Goal: Obtain resource: Obtain resource

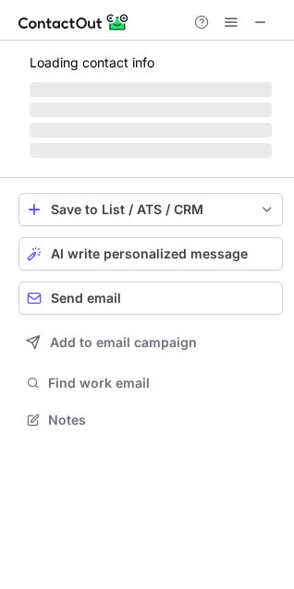
scroll to position [402, 294]
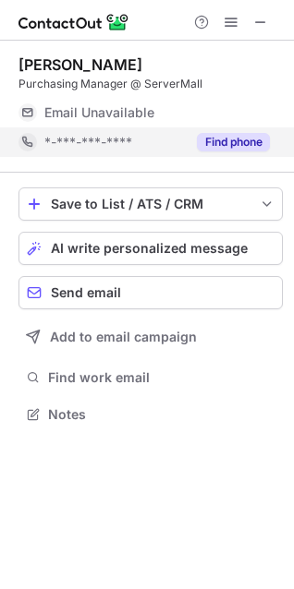
click at [251, 138] on button "Find phone" at bounding box center [233, 142] width 73 height 18
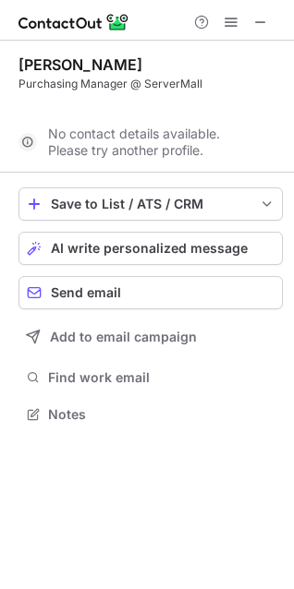
scroll to position [372, 294]
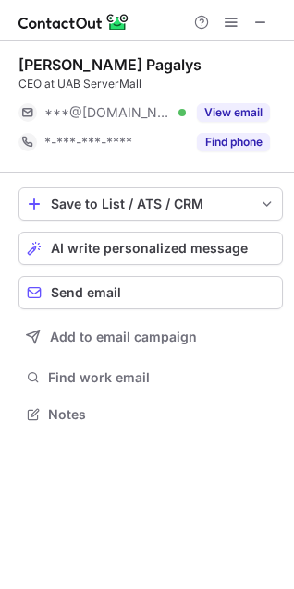
scroll to position [402, 294]
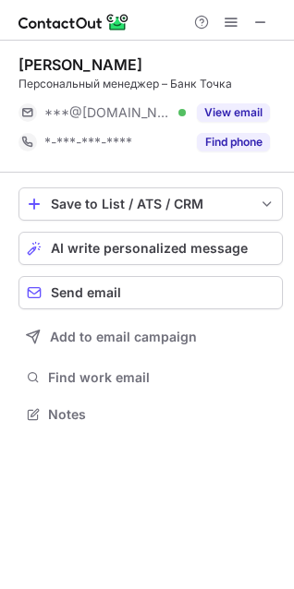
scroll to position [402, 294]
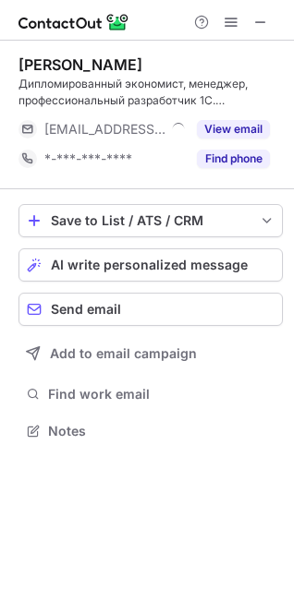
scroll to position [418, 294]
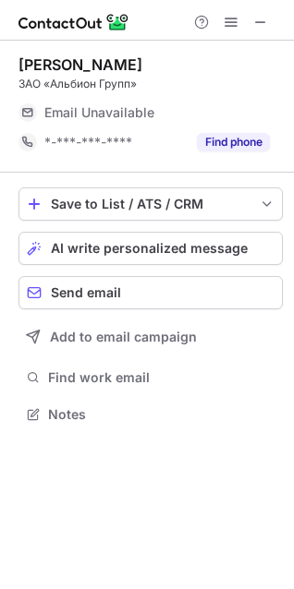
scroll to position [402, 294]
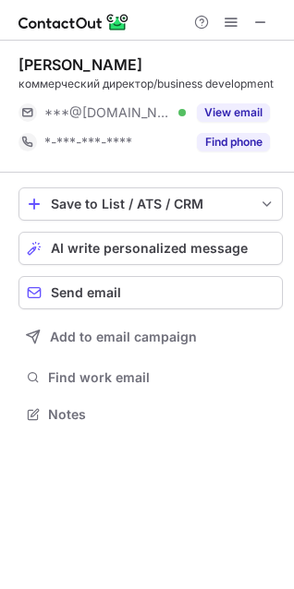
scroll to position [402, 294]
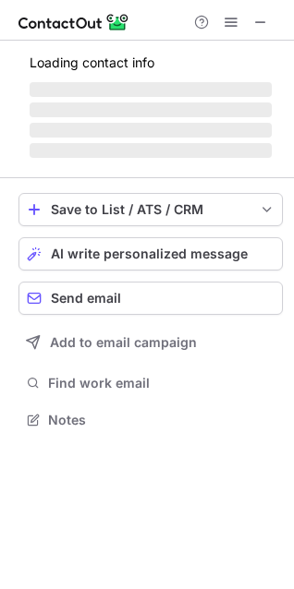
scroll to position [402, 294]
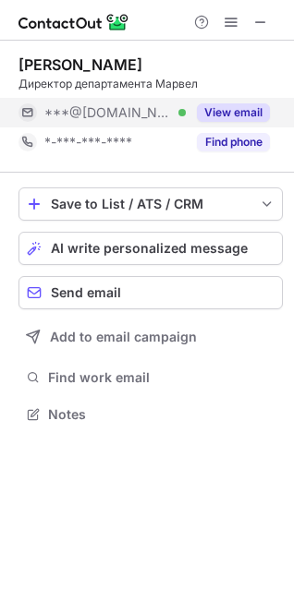
click at [233, 115] on button "View email" at bounding box center [233, 112] width 73 height 18
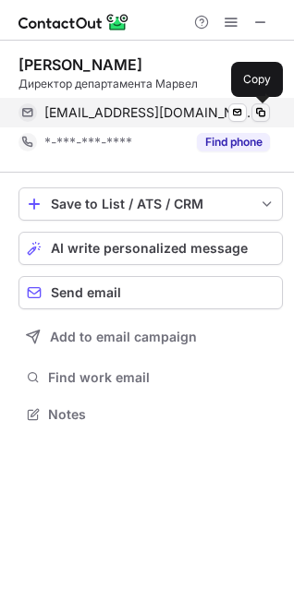
click at [257, 108] on span at bounding box center [260, 112] width 15 height 15
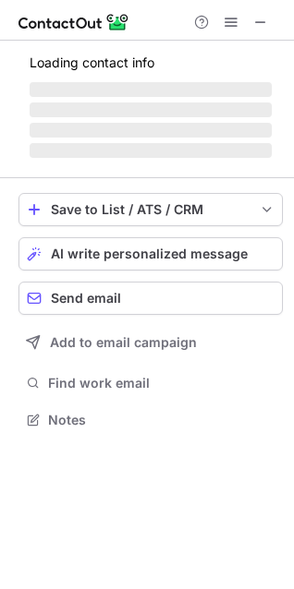
scroll to position [431, 294]
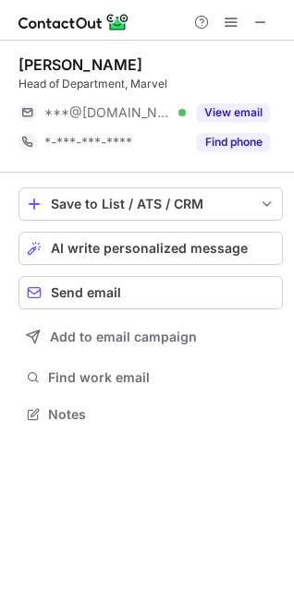
scroll to position [402, 294]
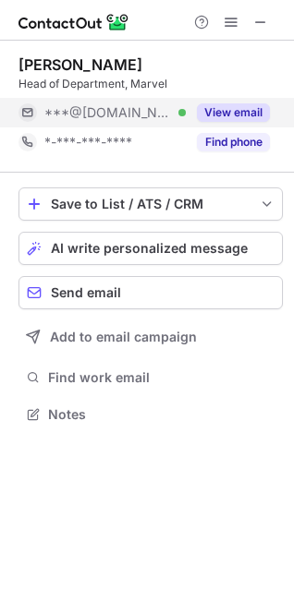
click at [230, 109] on button "View email" at bounding box center [233, 112] width 73 height 18
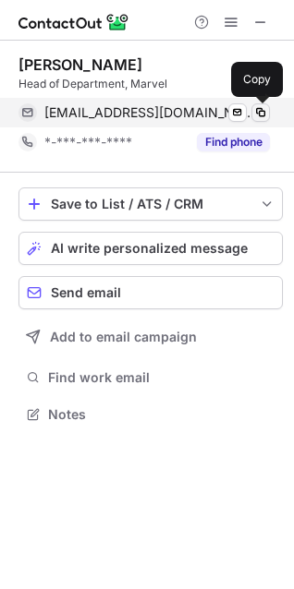
click at [251, 114] on button at bounding box center [260, 112] width 18 height 18
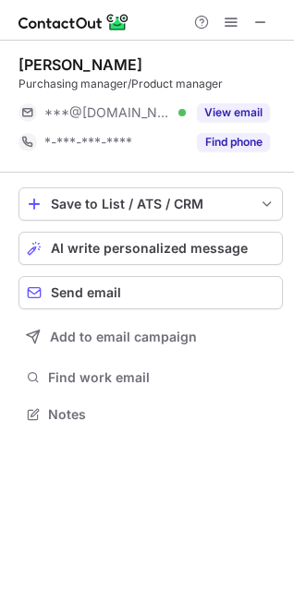
scroll to position [402, 294]
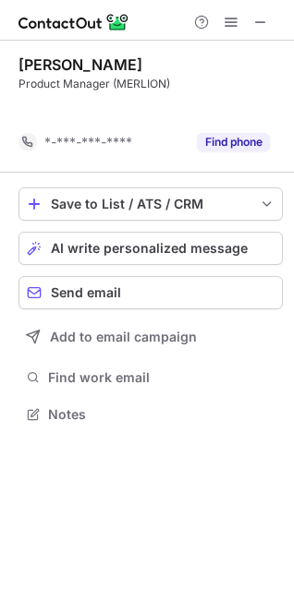
scroll to position [372, 294]
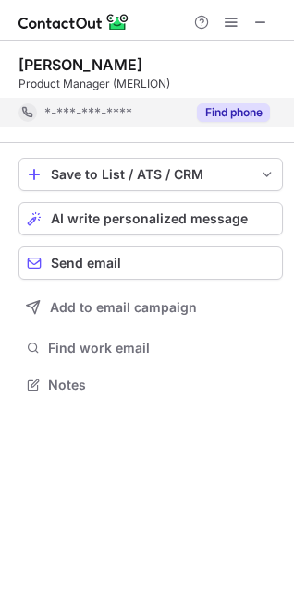
click at [236, 115] on button "Find phone" at bounding box center [233, 112] width 73 height 18
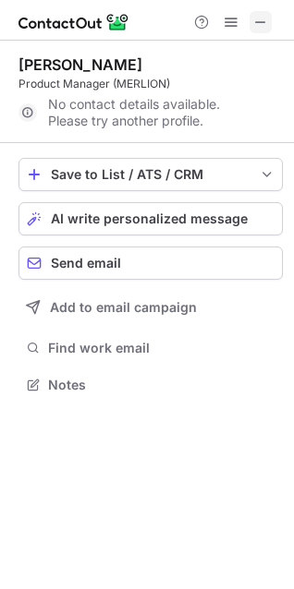
click at [260, 20] on span at bounding box center [260, 22] width 15 height 15
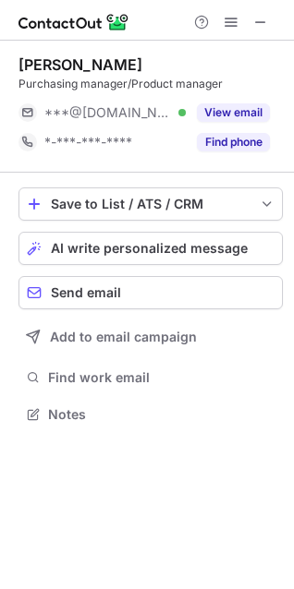
scroll to position [402, 294]
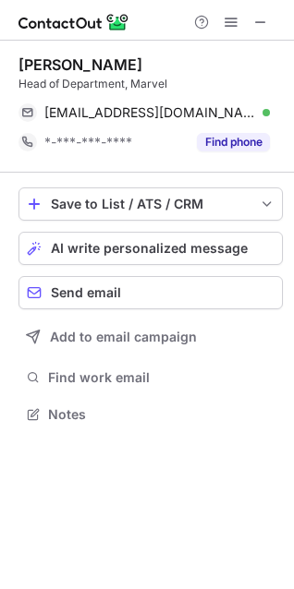
scroll to position [402, 294]
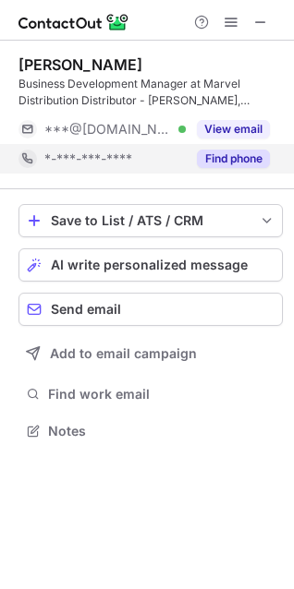
scroll to position [418, 294]
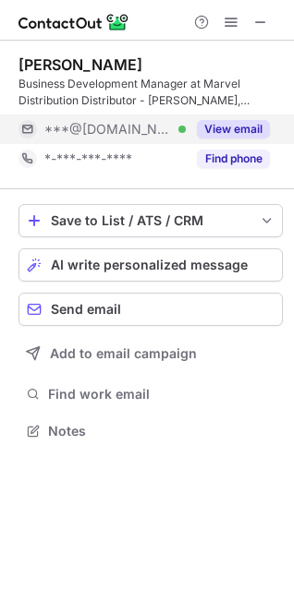
click at [245, 127] on button "View email" at bounding box center [233, 129] width 73 height 18
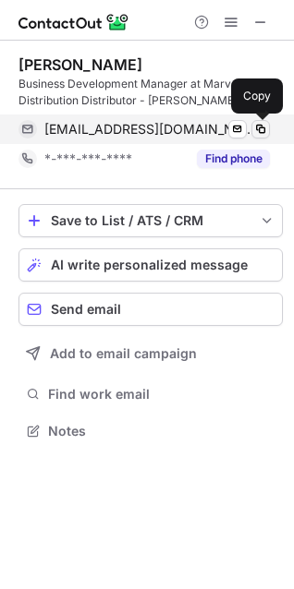
click at [260, 128] on span at bounding box center [260, 129] width 15 height 15
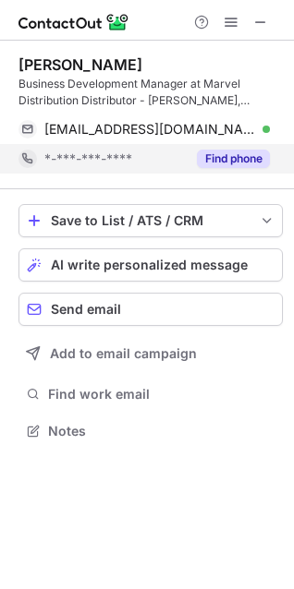
click at [240, 163] on button "Find phone" at bounding box center [233, 159] width 73 height 18
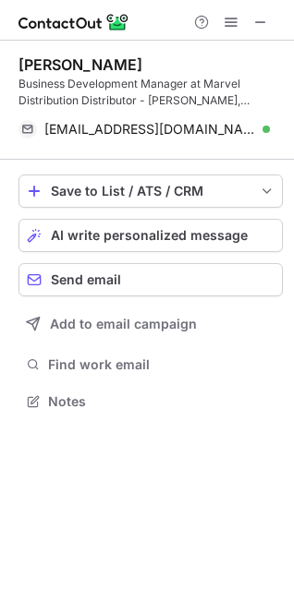
scroll to position [389, 294]
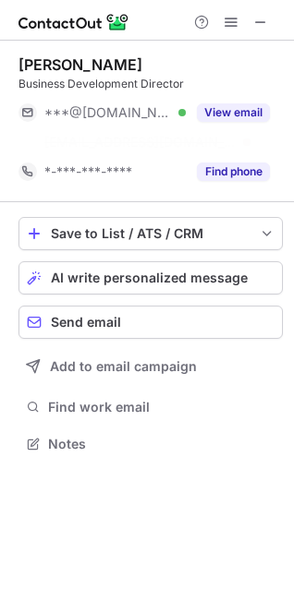
scroll to position [402, 294]
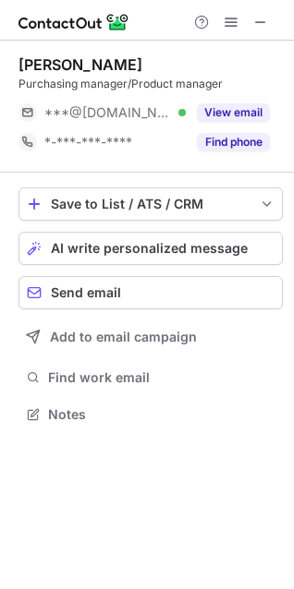
scroll to position [402, 294]
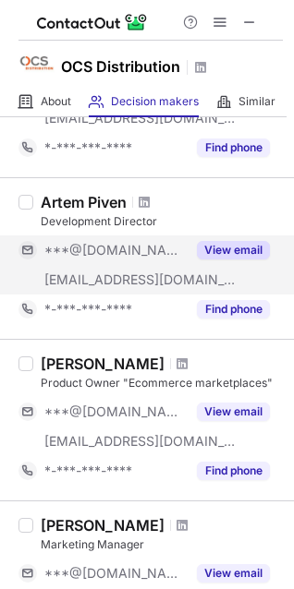
scroll to position [1047, 0]
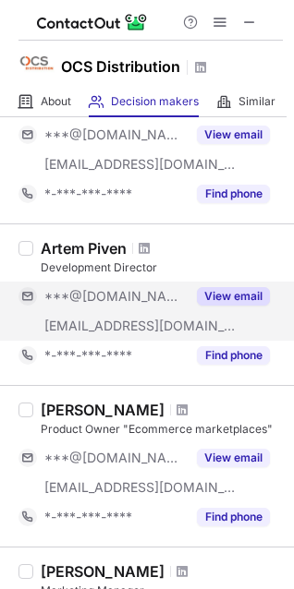
click at [225, 305] on button "View email" at bounding box center [233, 296] width 73 height 18
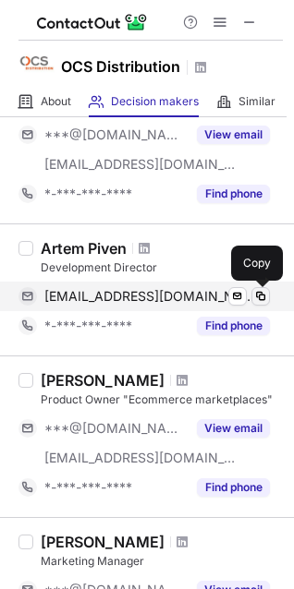
click at [266, 293] on span at bounding box center [260, 296] width 15 height 15
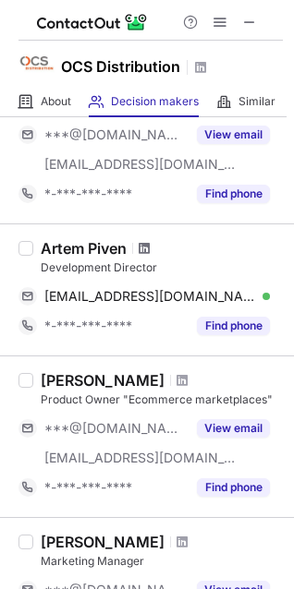
click at [144, 251] on span at bounding box center [144, 248] width 11 height 15
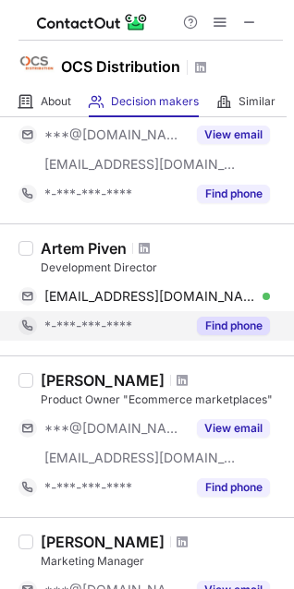
click at [212, 326] on button "Find phone" at bounding box center [233, 326] width 73 height 18
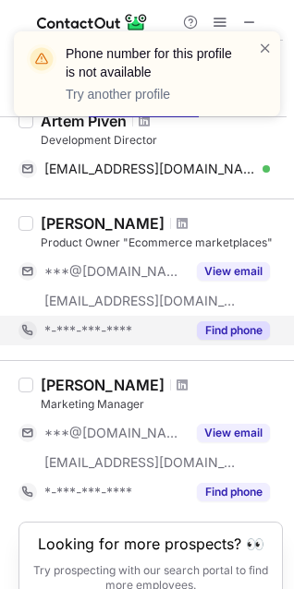
scroll to position [1231, 0]
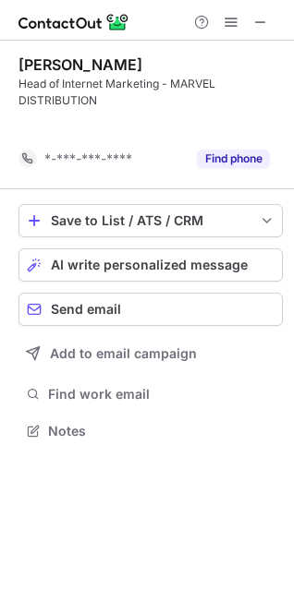
scroll to position [389, 294]
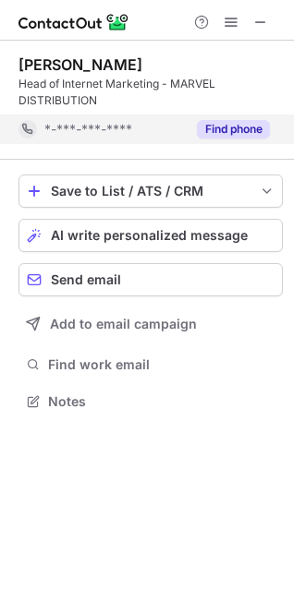
click at [215, 119] on div "Find phone" at bounding box center [228, 130] width 84 height 30
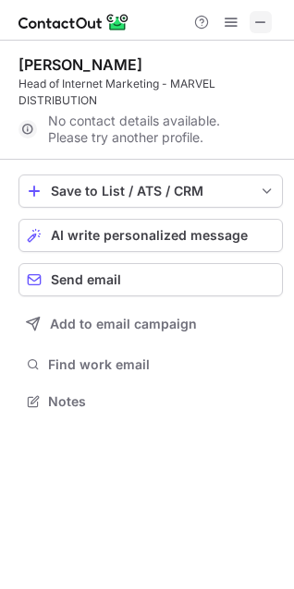
click at [258, 22] on span at bounding box center [260, 22] width 15 height 15
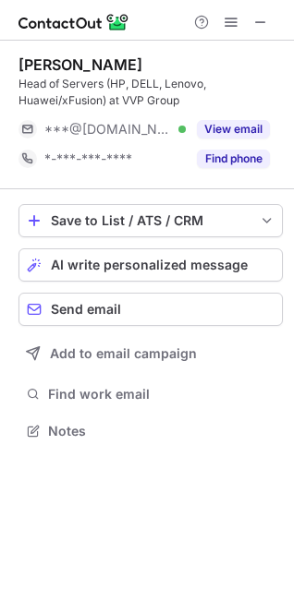
scroll to position [418, 294]
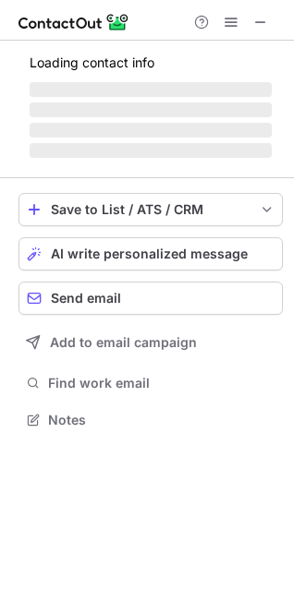
scroll to position [418, 294]
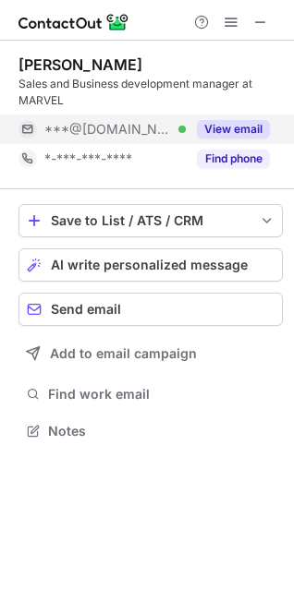
click at [249, 120] on button "View email" at bounding box center [233, 129] width 73 height 18
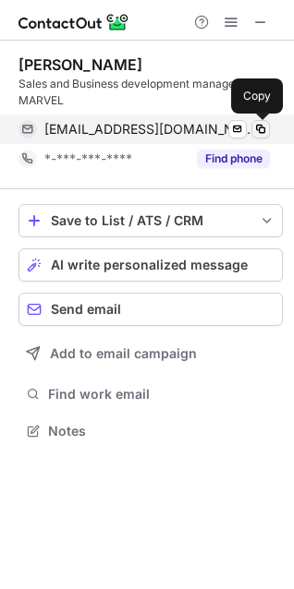
click at [260, 133] on span at bounding box center [260, 129] width 15 height 15
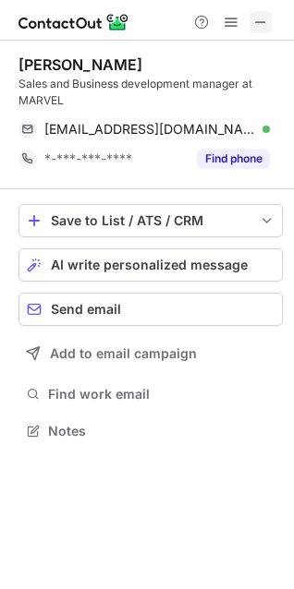
click at [253, 30] on span at bounding box center [260, 22] width 15 height 15
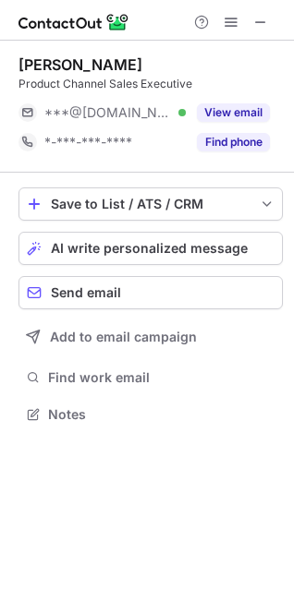
scroll to position [402, 294]
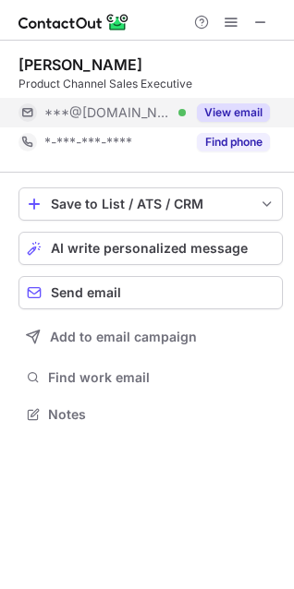
click at [238, 112] on button "View email" at bounding box center [233, 112] width 73 height 18
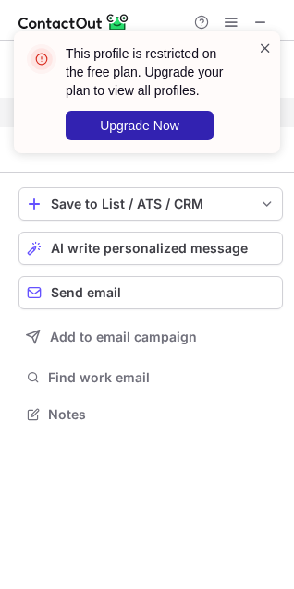
click at [259, 46] on span at bounding box center [265, 48] width 15 height 18
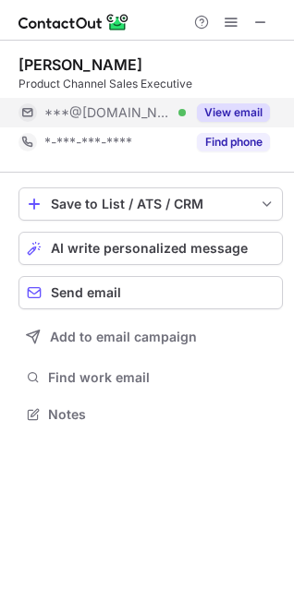
click at [230, 148] on div "This profile is restricted on the free plan. Upgrade your plan to view all prof…" at bounding box center [147, 294] width 294 height 589
click at [230, 148] on button "Find phone" at bounding box center [233, 142] width 73 height 18
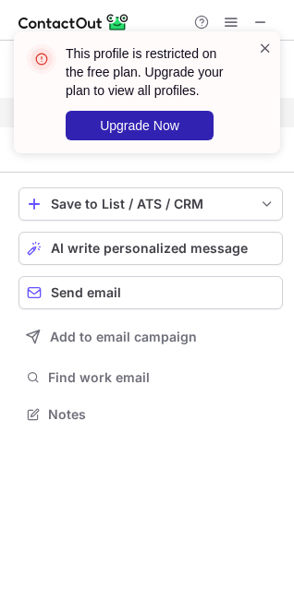
click at [260, 52] on span at bounding box center [265, 48] width 15 height 18
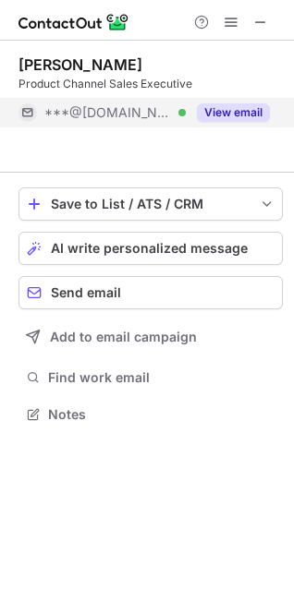
scroll to position [372, 294]
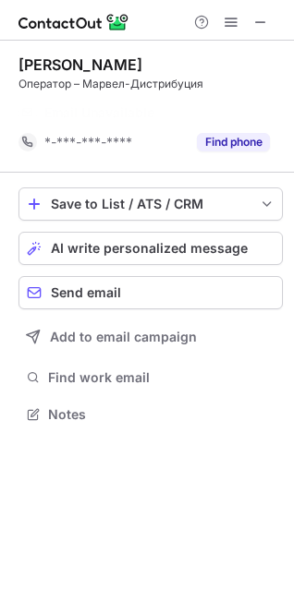
scroll to position [372, 294]
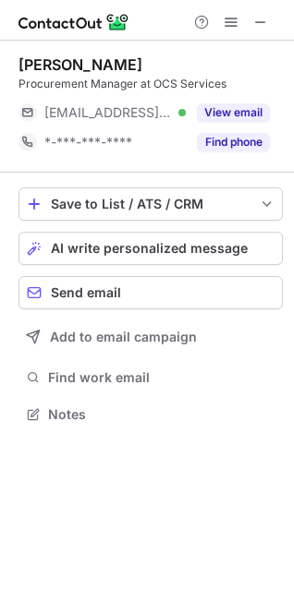
scroll to position [402, 294]
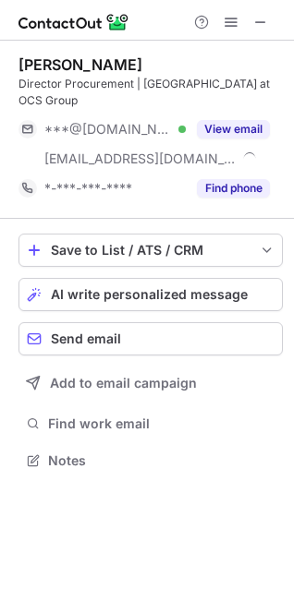
scroll to position [448, 294]
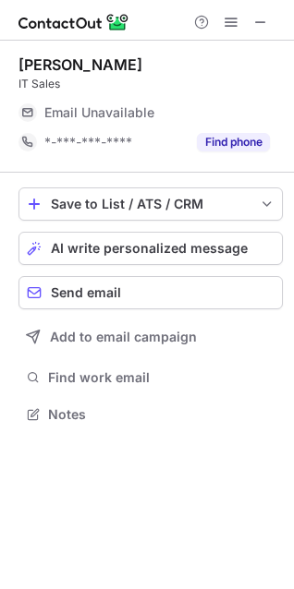
scroll to position [431, 294]
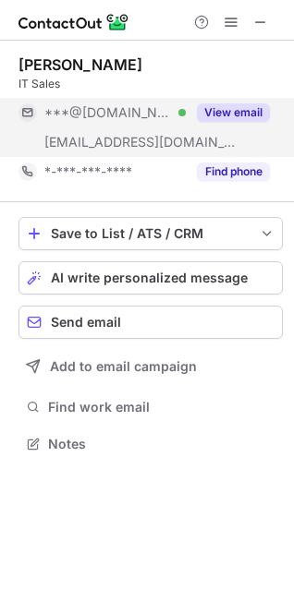
click at [220, 116] on button "View email" at bounding box center [233, 112] width 73 height 18
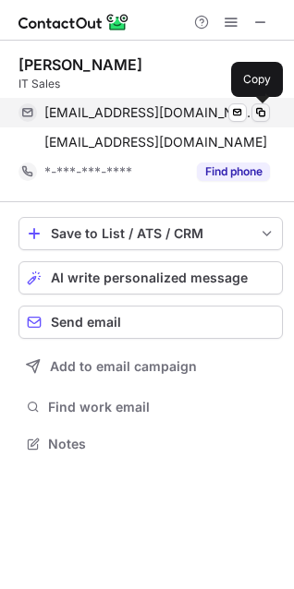
click at [257, 119] on span at bounding box center [260, 112] width 15 height 15
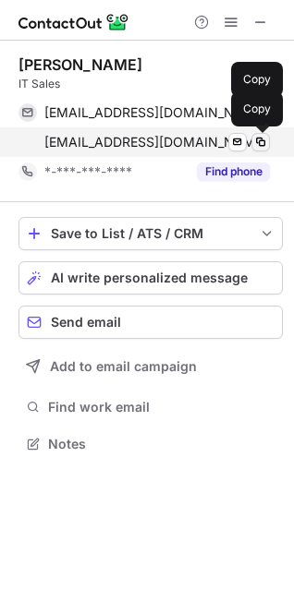
click at [259, 142] on span at bounding box center [260, 142] width 15 height 15
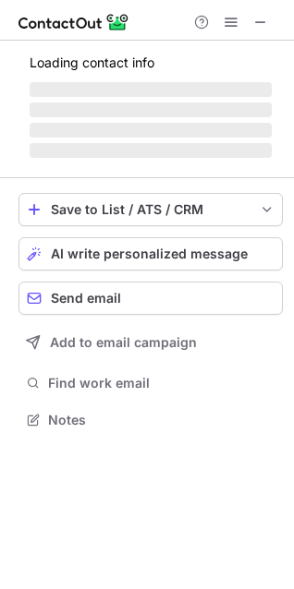
scroll to position [402, 294]
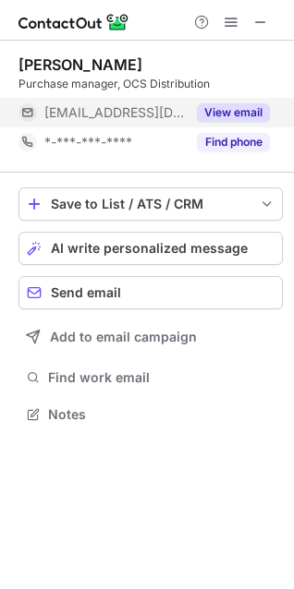
click at [245, 121] on button "View email" at bounding box center [233, 112] width 73 height 18
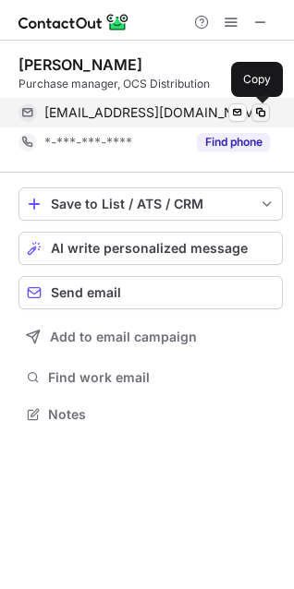
click at [261, 110] on span at bounding box center [260, 112] width 15 height 15
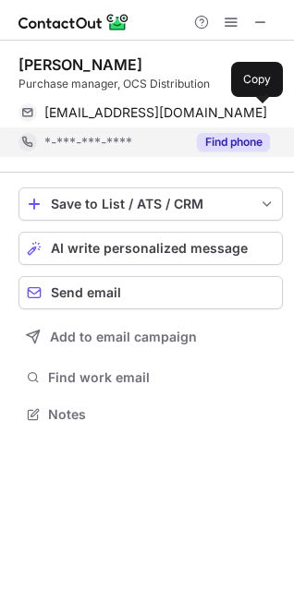
click at [213, 145] on button "Find phone" at bounding box center [233, 142] width 73 height 18
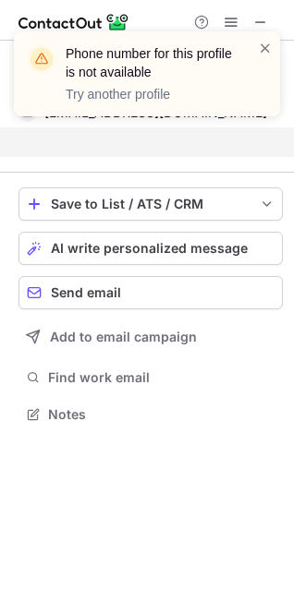
scroll to position [372, 294]
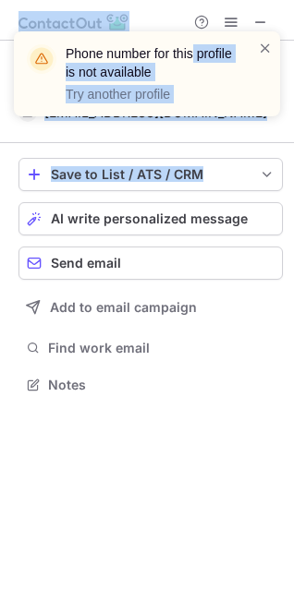
drag, startPoint x: 237, startPoint y: 51, endPoint x: 217, endPoint y: 195, distance: 145.5
click at [217, 195] on div "Phone number for this profile is not available Try another profile [PERSON_NAME…" at bounding box center [147, 294] width 294 height 589
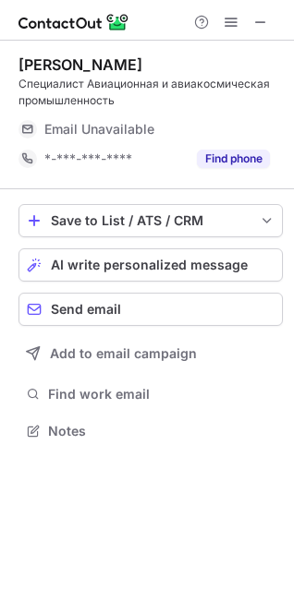
scroll to position [418, 294]
